Goal: Task Accomplishment & Management: Use online tool/utility

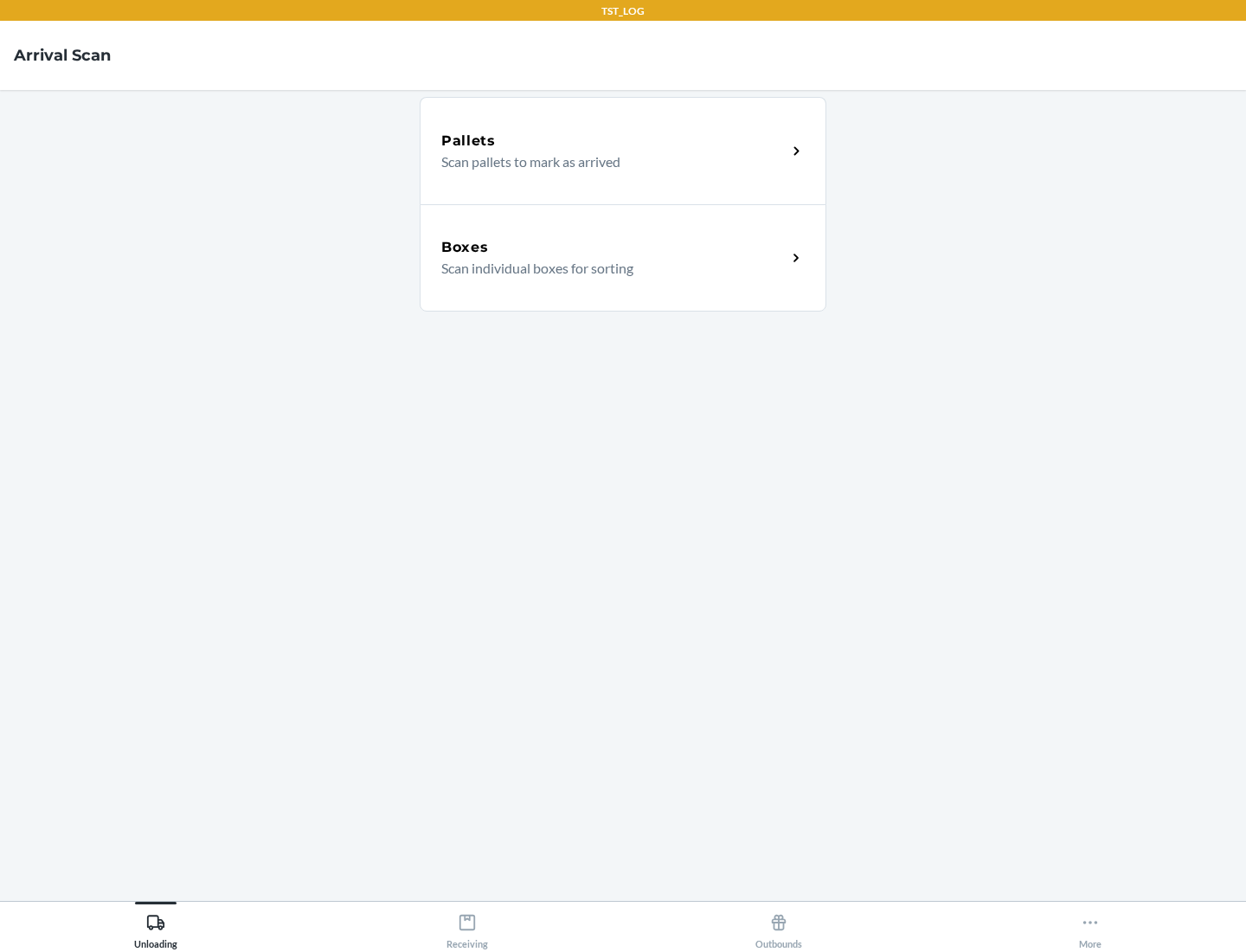
click at [614, 248] on div "Boxes" at bounding box center [614, 247] width 345 height 21
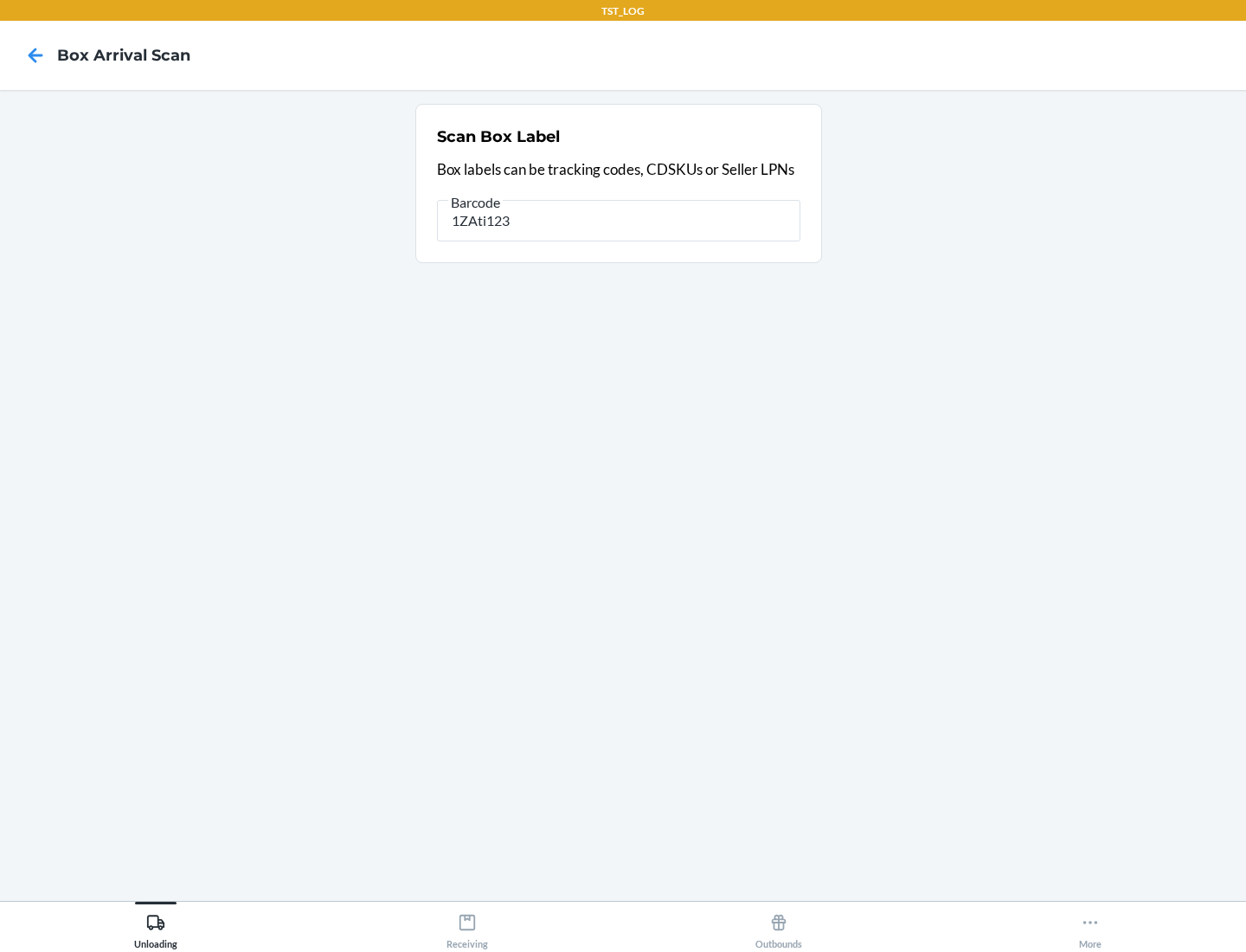
type input "1ZAti123"
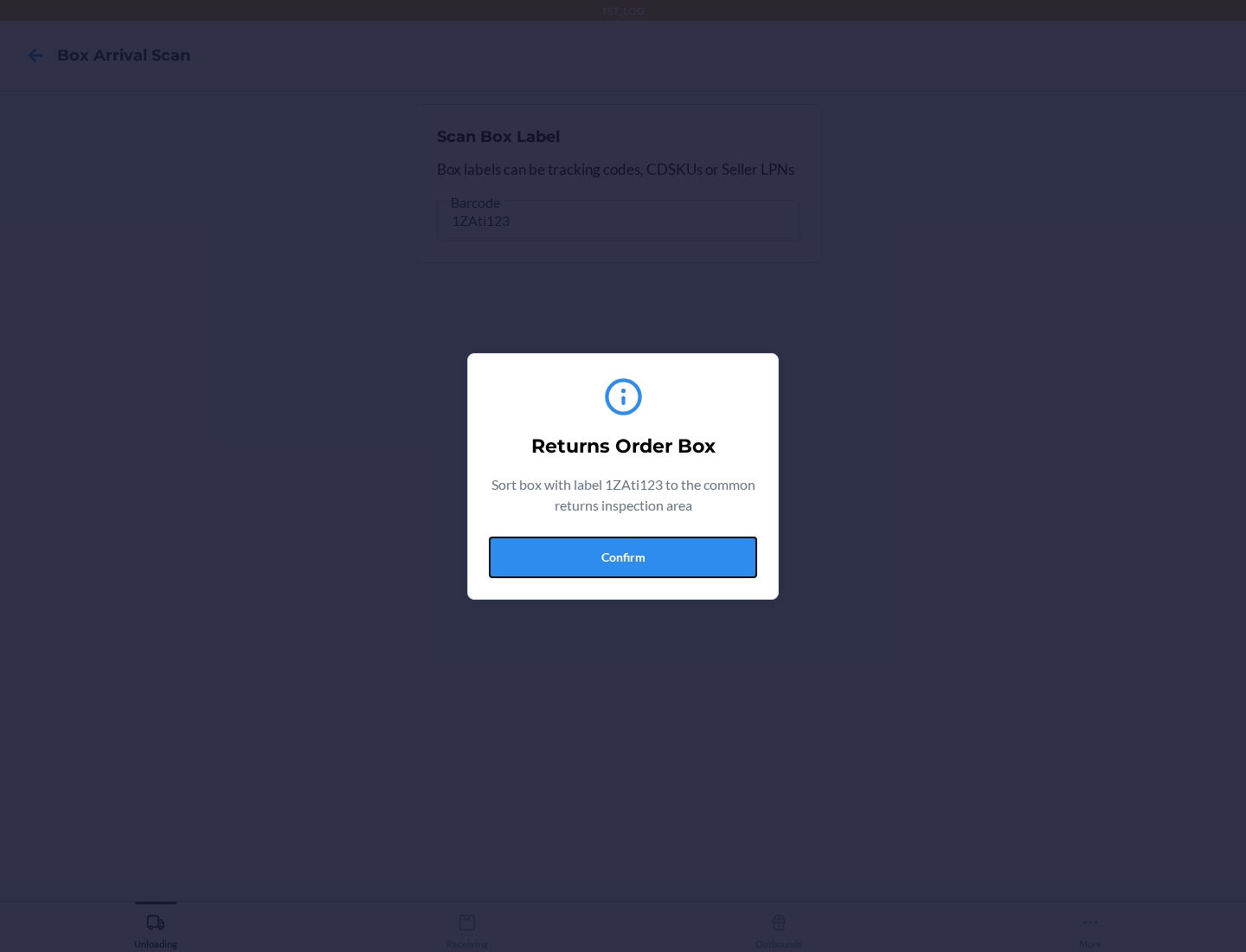
click at [623, 556] on button "Confirm" at bounding box center [623, 557] width 268 height 41
